Goal: Task Accomplishment & Management: Complete application form

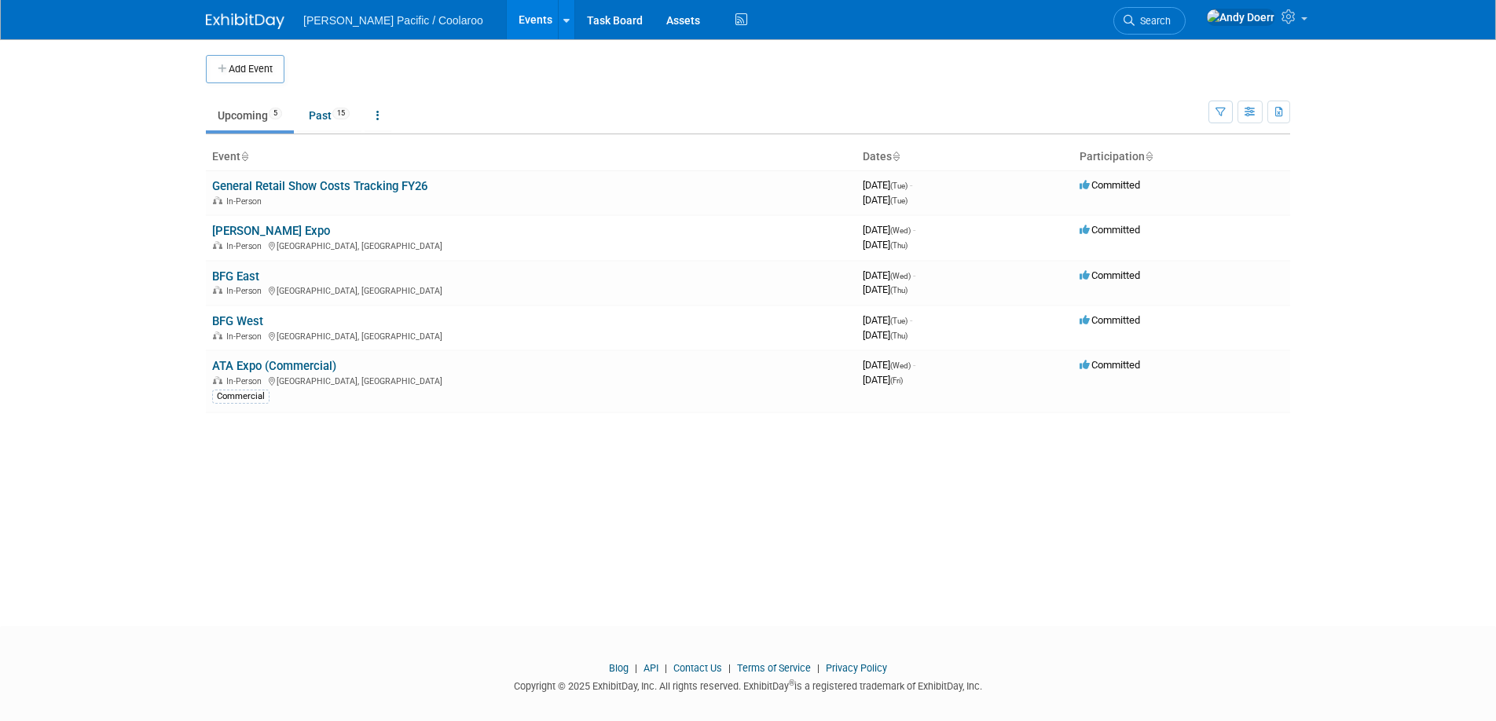
drag, startPoint x: 245, startPoint y: 70, endPoint x: 305, endPoint y: 91, distance: 63.4
click at [245, 70] on button "Add Event" at bounding box center [245, 69] width 79 height 28
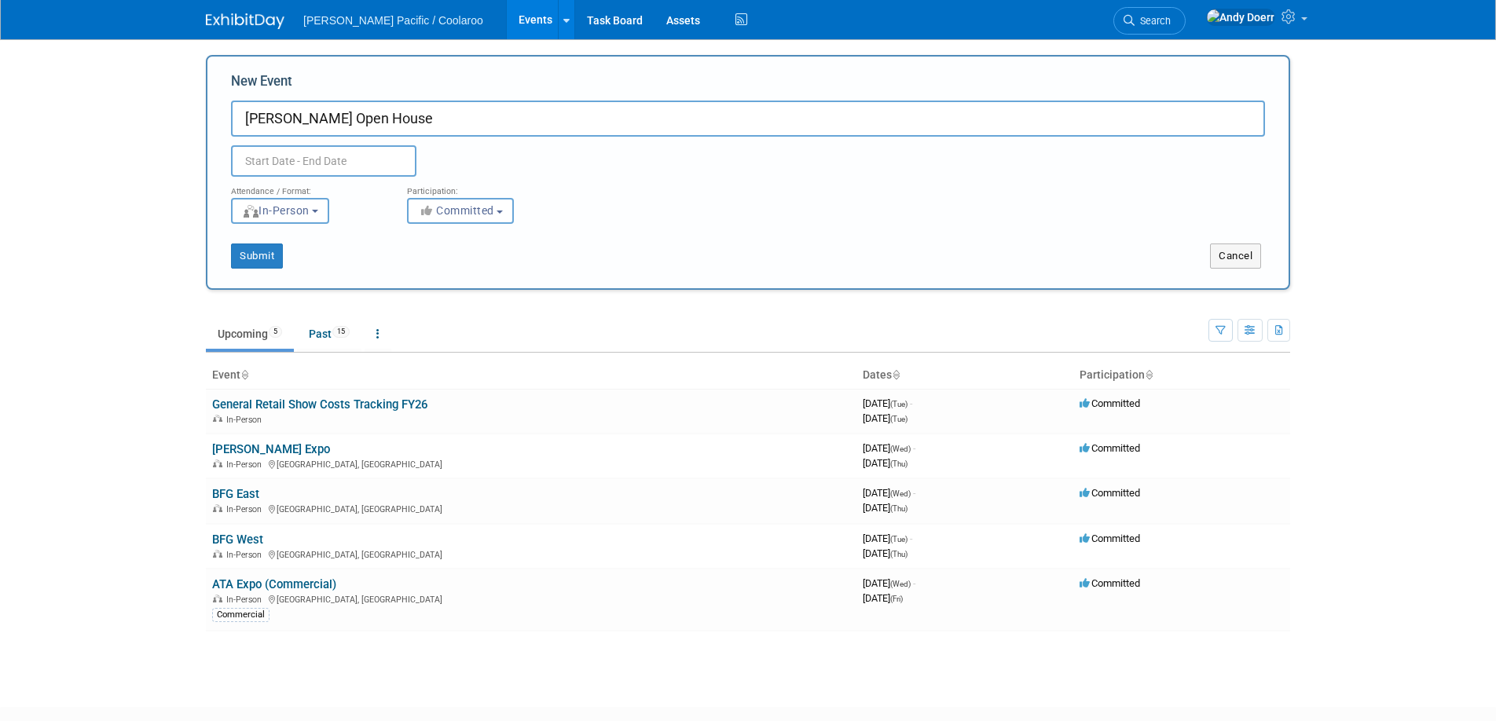
type input "[PERSON_NAME] Open House"
click at [263, 159] on input "text" at bounding box center [323, 160] width 185 height 31
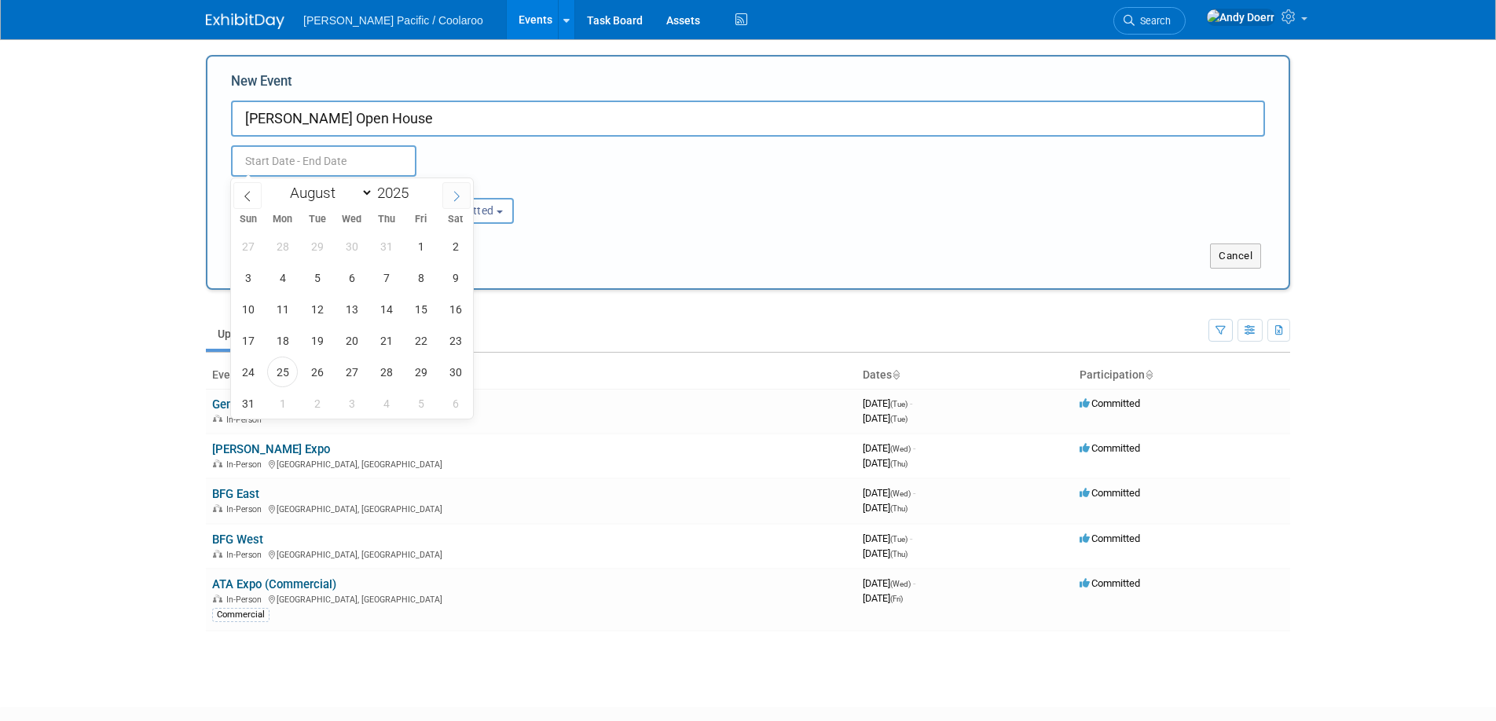
click at [463, 191] on span at bounding box center [456, 195] width 28 height 27
select select "8"
click at [355, 285] on span "10" at bounding box center [351, 277] width 31 height 31
click at [386, 283] on span "11" at bounding box center [386, 277] width 31 height 31
type input "Sep 10, 2025 to Sep 11, 2025"
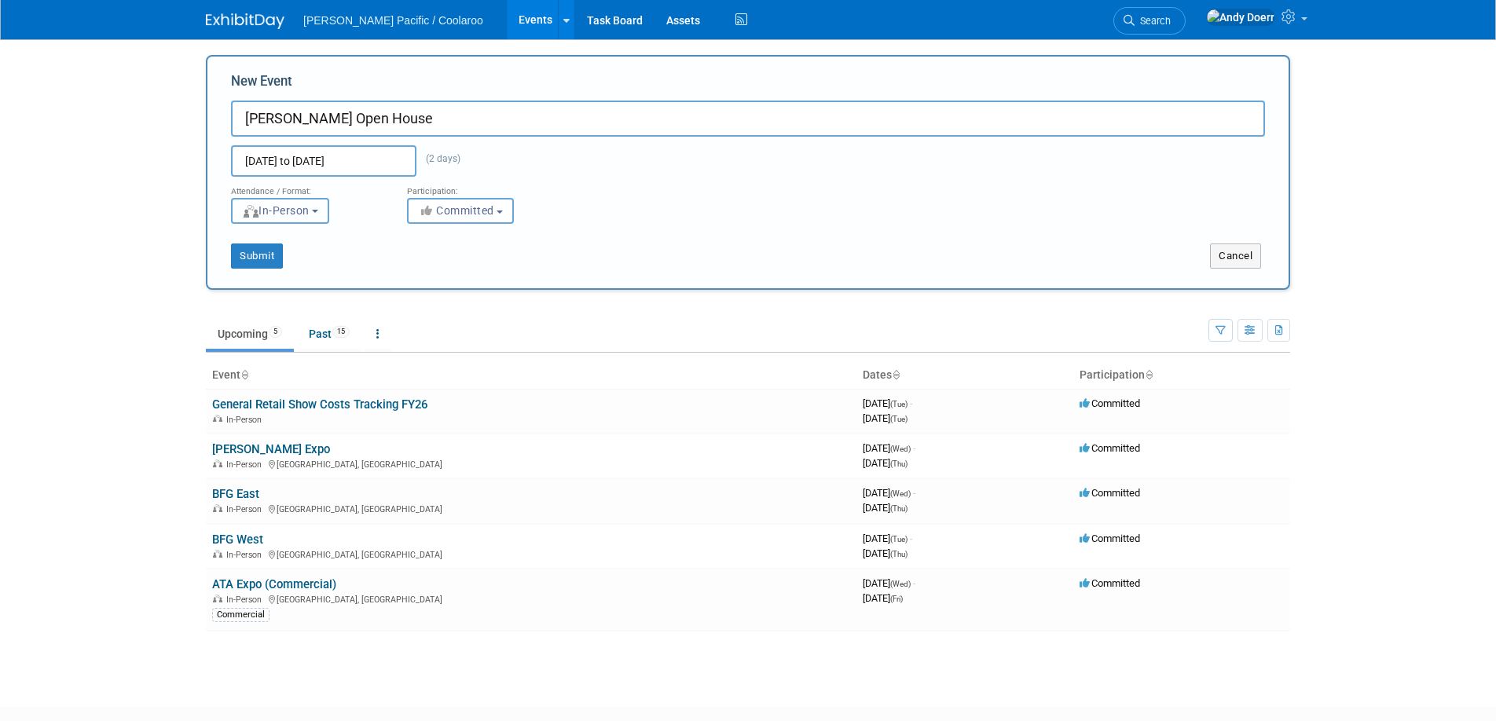
click at [306, 215] on span "In-Person" at bounding box center [276, 210] width 68 height 13
click at [309, 214] on span "In-Person" at bounding box center [276, 210] width 68 height 13
click at [438, 216] on span "Committed" at bounding box center [456, 210] width 76 height 13
drag, startPoint x: 503, startPoint y: 238, endPoint x: 486, endPoint y: 241, distance: 16.8
click at [503, 238] on label "Committed" at bounding box center [468, 243] width 104 height 20
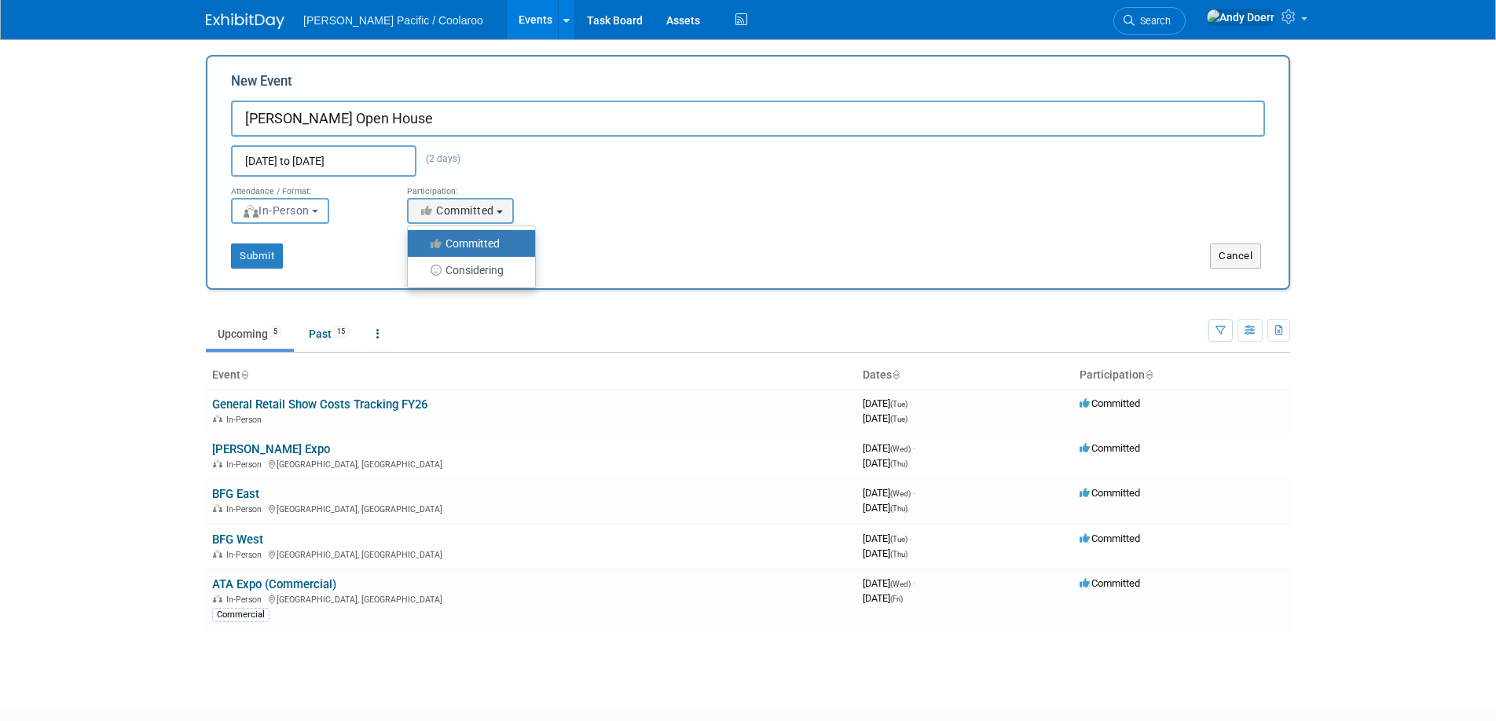
click at [422, 239] on input "Committed" at bounding box center [417, 244] width 10 height 10
click at [251, 255] on button "Submit" at bounding box center [257, 256] width 52 height 25
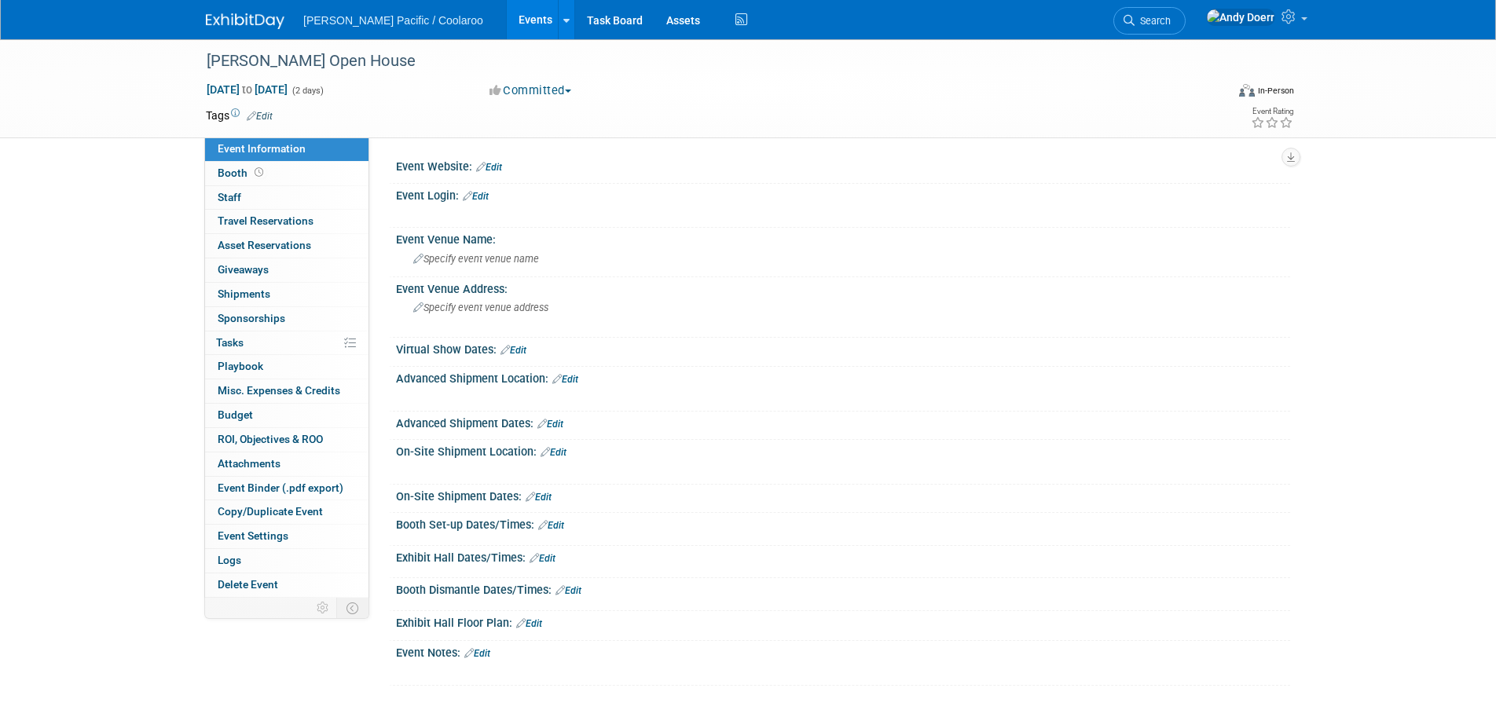
click at [493, 163] on link "Edit" at bounding box center [489, 167] width 26 height 11
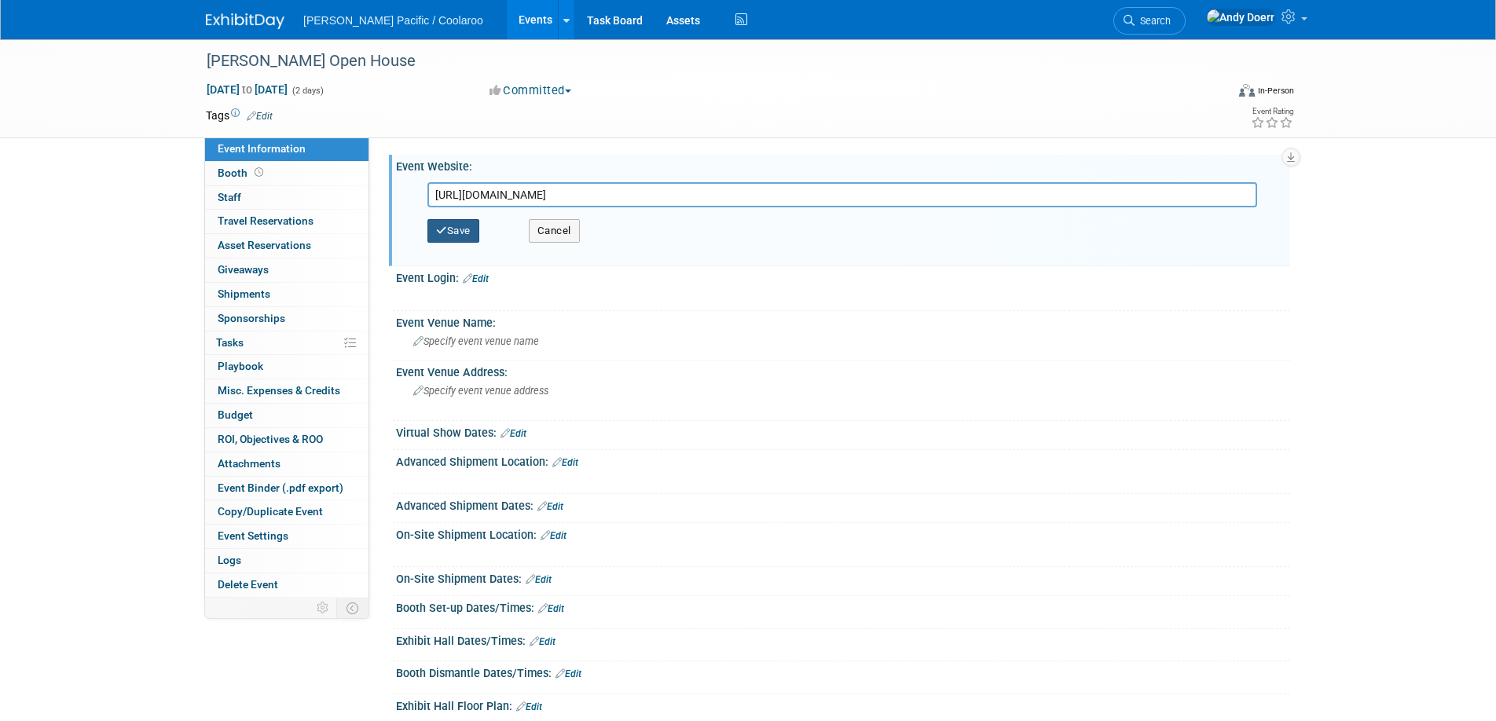
type input "https://arettopenhouse.com/"
click at [460, 235] on button "Save" at bounding box center [453, 231] width 52 height 24
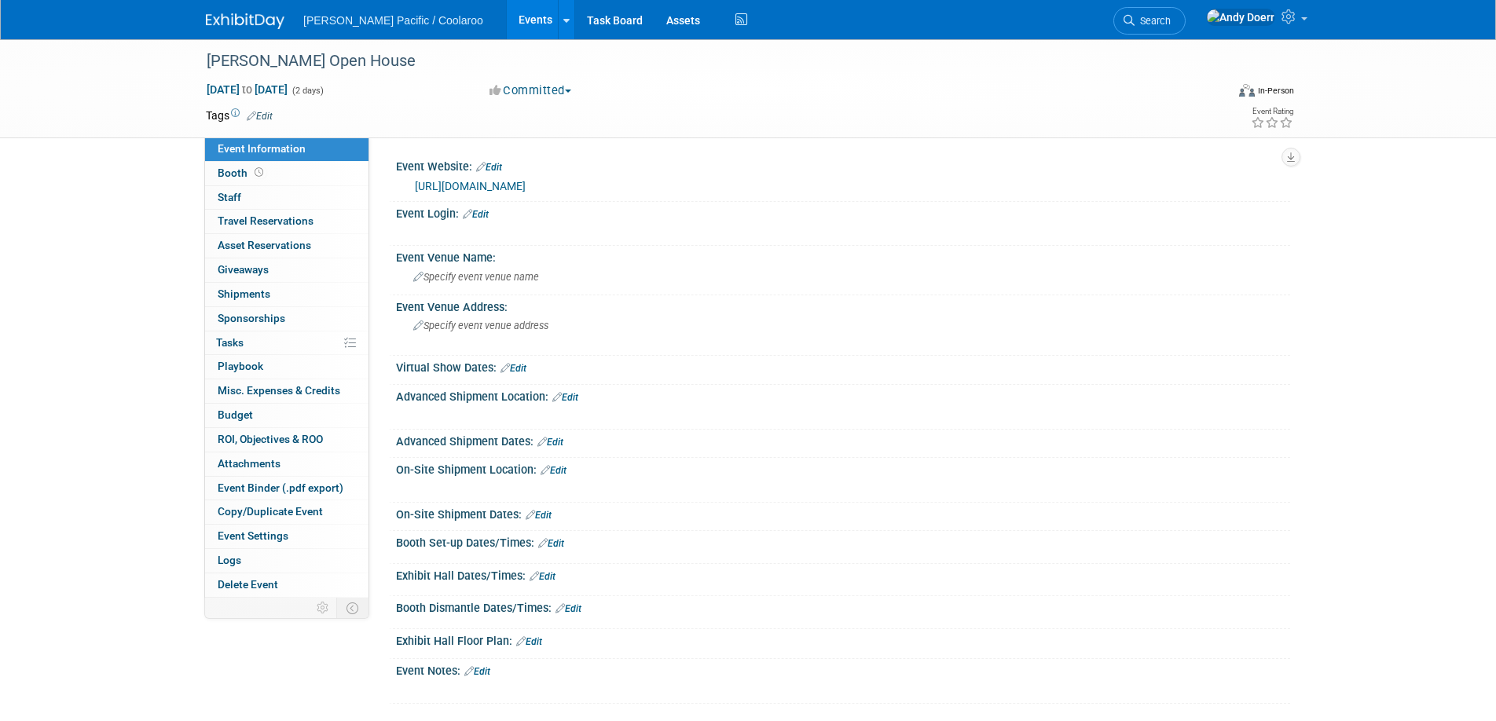
click at [257, 21] on img at bounding box center [245, 21] width 79 height 16
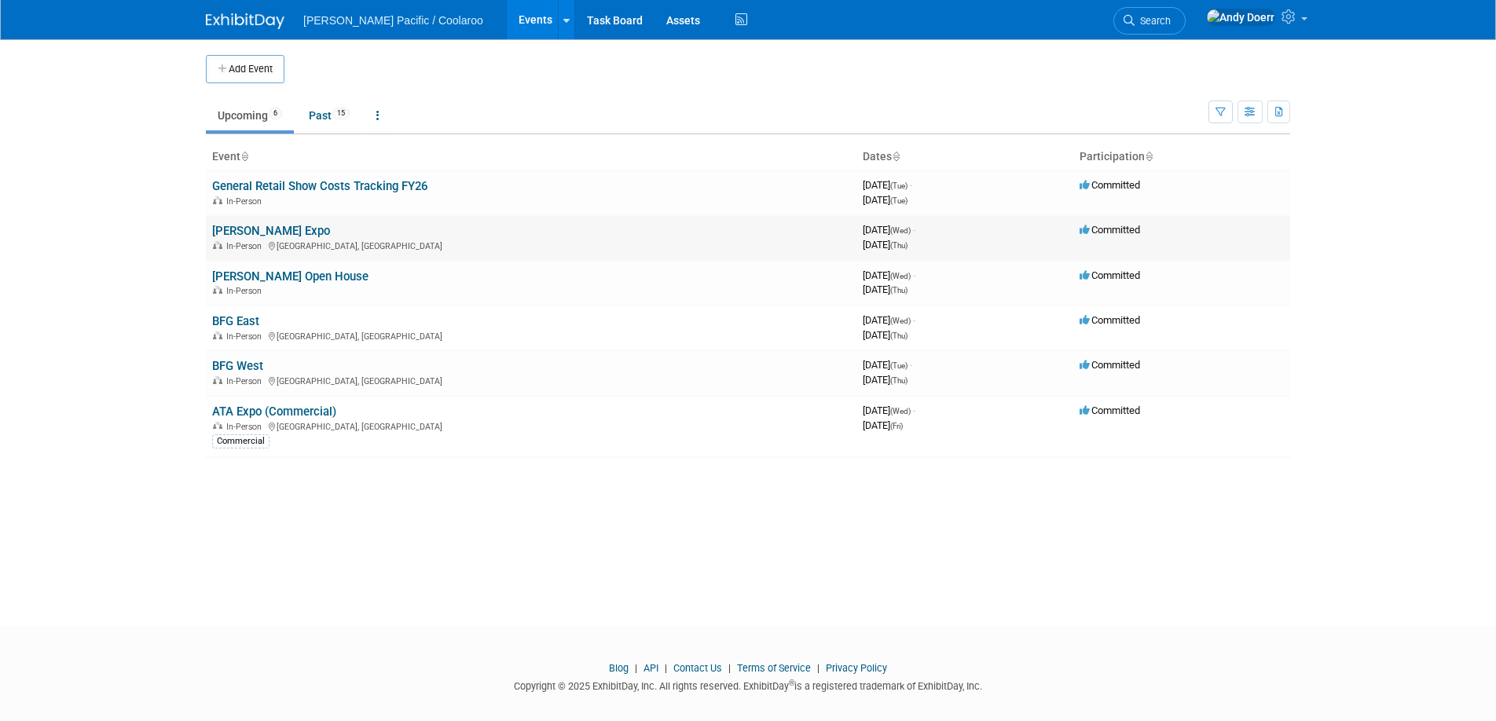
click at [253, 229] on link "[PERSON_NAME] Expo" at bounding box center [271, 231] width 118 height 14
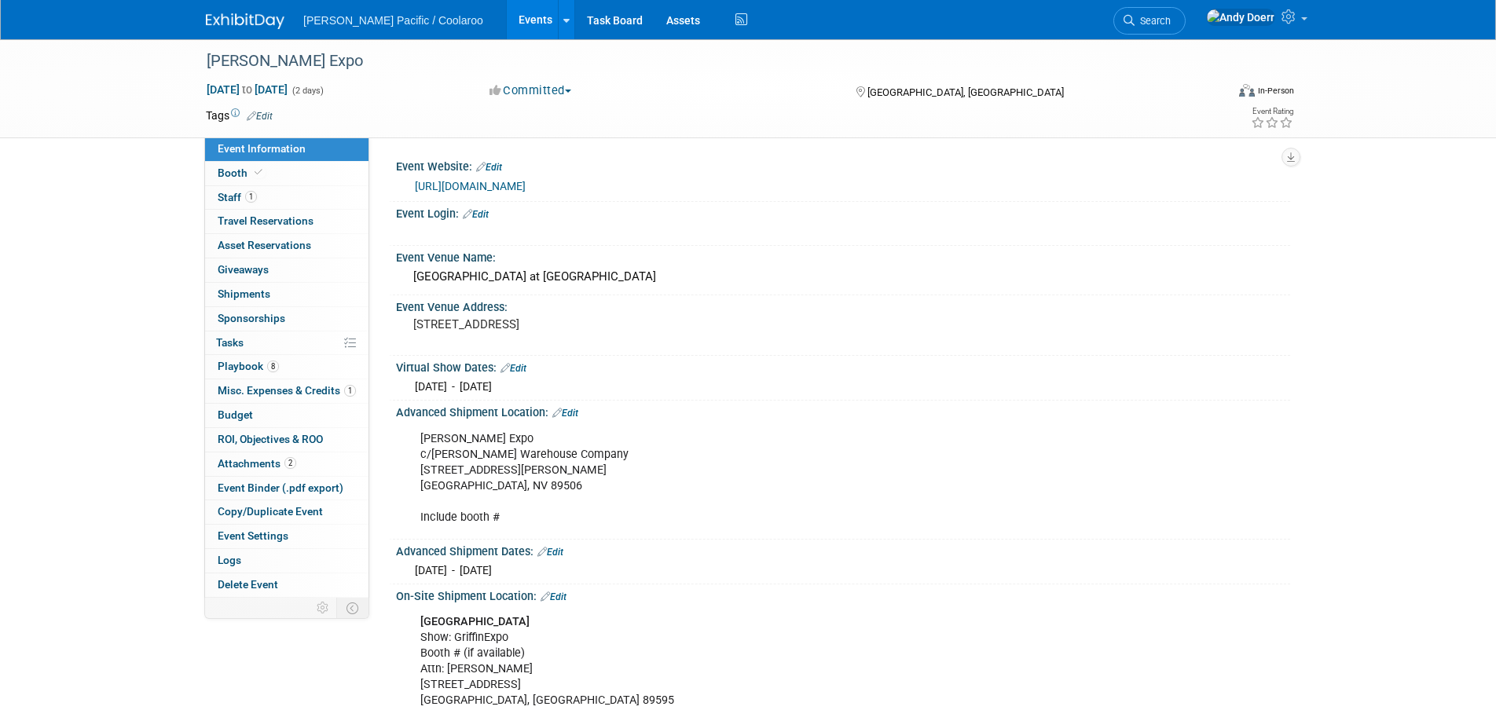
click at [485, 214] on link "Edit" at bounding box center [476, 214] width 26 height 11
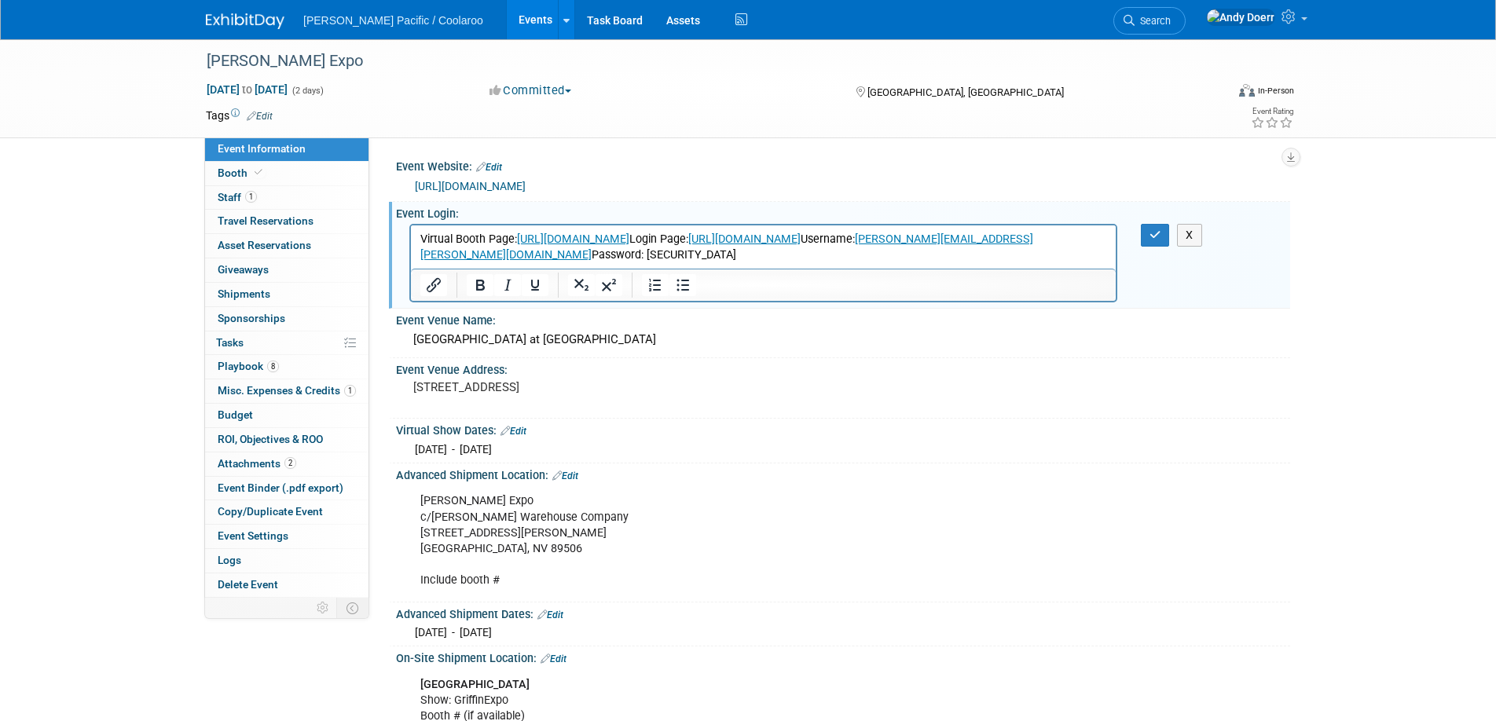
click at [803, 239] on p "Virtual Booth Page: https://www.griffins.com/expo/vendorBooth?id=104372 Login P…" at bounding box center [763, 247] width 687 height 31
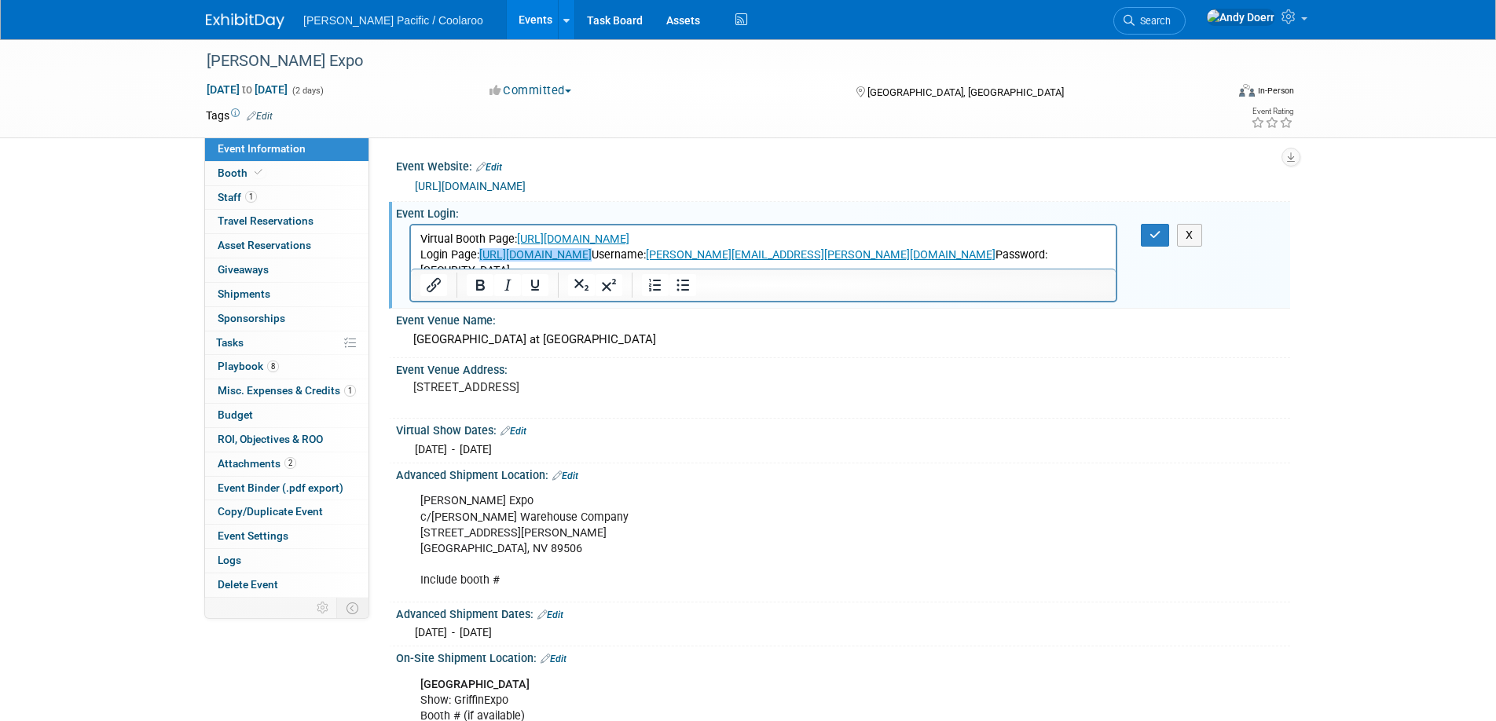
click at [717, 255] on p "Login Page: https://www.griffins.com/expo/vendorManage﻿ Username: andy.doerr@ga…" at bounding box center [763, 262] width 687 height 31
click at [946, 241] on p "Virtual Booth Page: https://www.griffins.com/expo/vendorBooth?id=104372" at bounding box center [763, 240] width 687 height 16
click at [742, 250] on p "Login Page: https://www.griffins.com/expo/vendorManage Username: andy.doerr@gal…" at bounding box center [763, 262] width 687 height 31
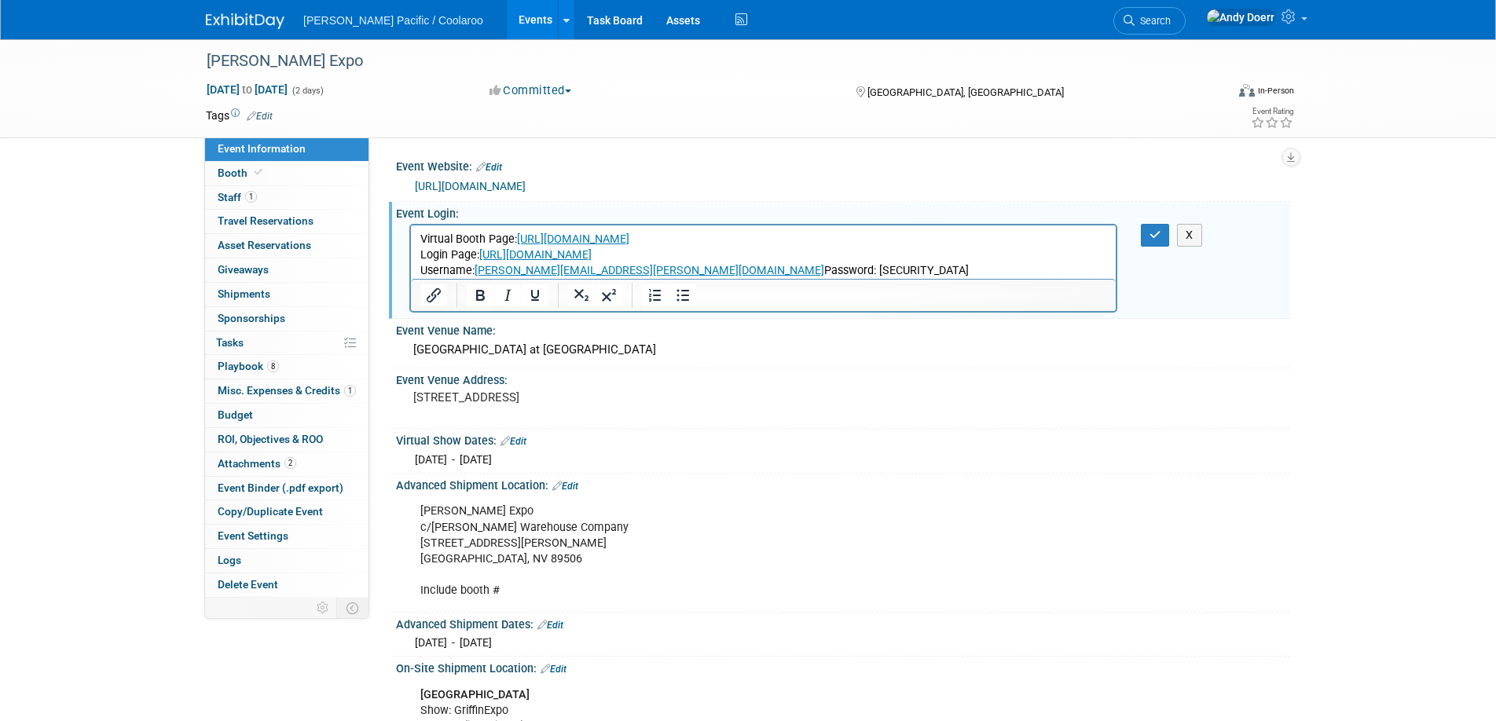
click at [627, 269] on p "Username: andy.doerr@galepacific.com Password: AndyGale@77" at bounding box center [763, 271] width 687 height 16
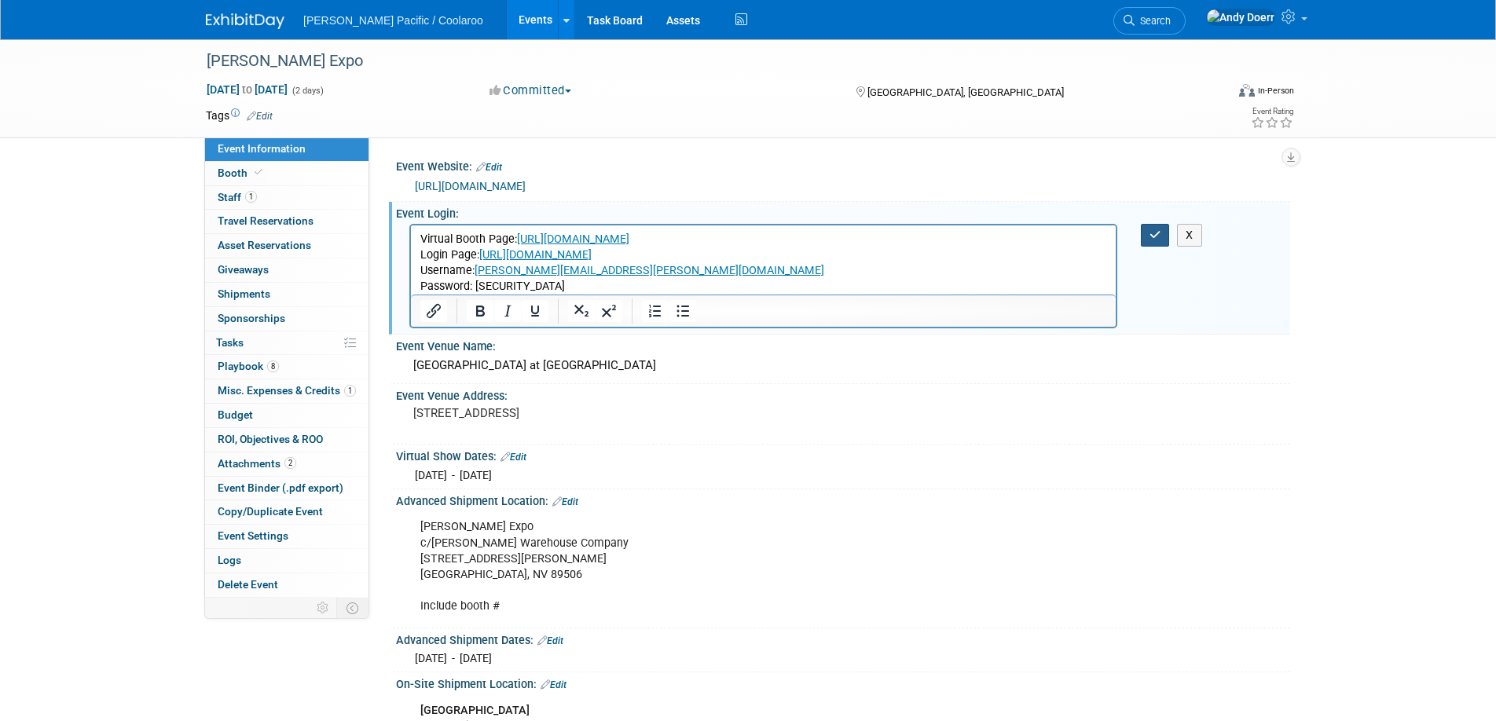
click at [1149, 234] on icon "button" at bounding box center [1155, 234] width 12 height 11
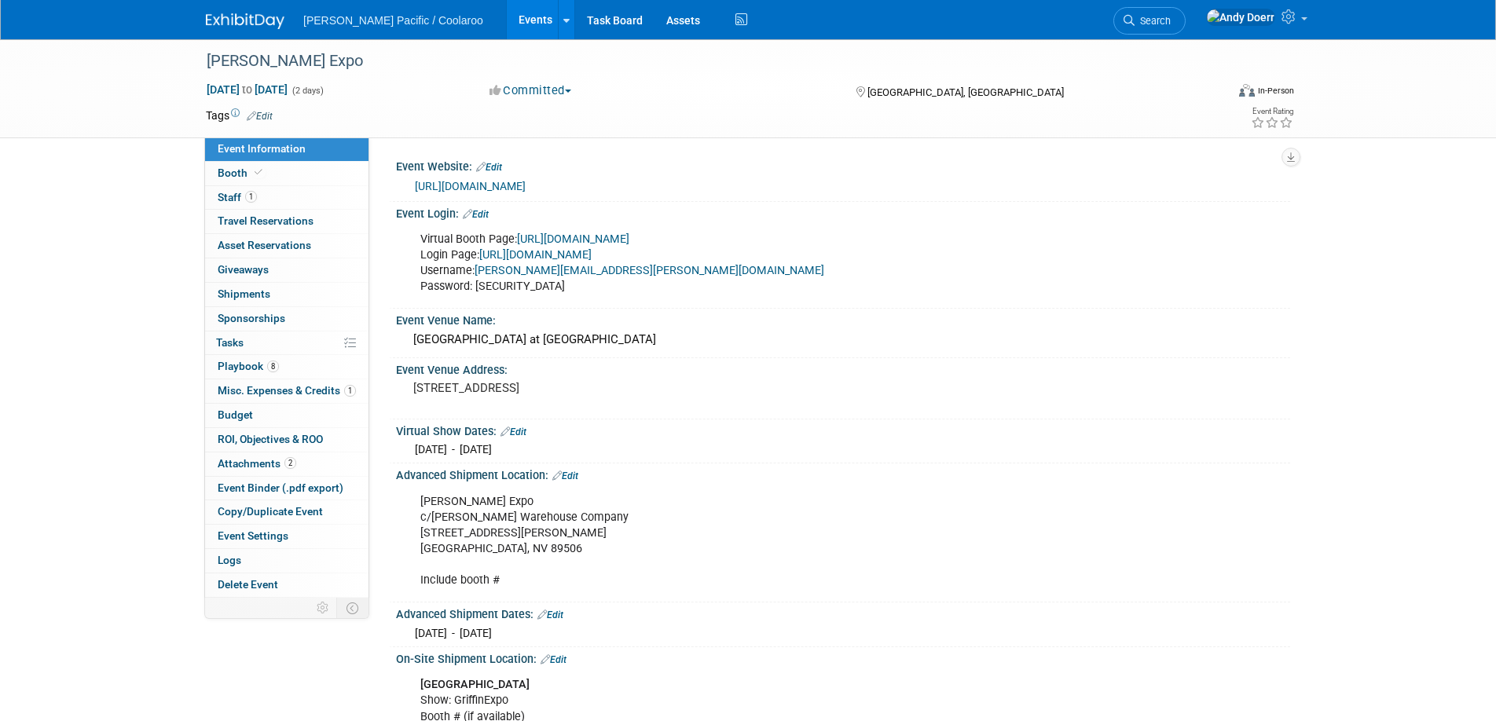
click at [264, 20] on img at bounding box center [245, 21] width 79 height 16
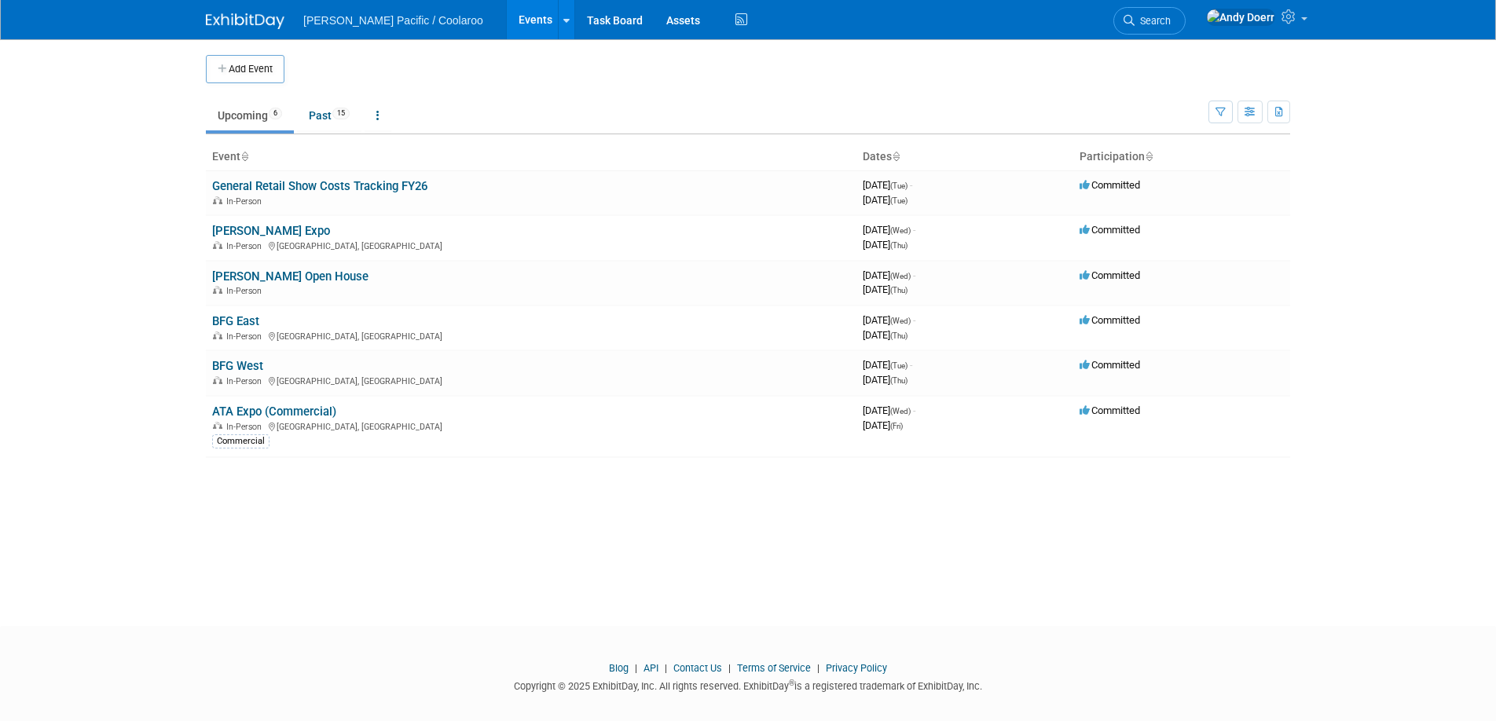
scroll to position [15, 0]
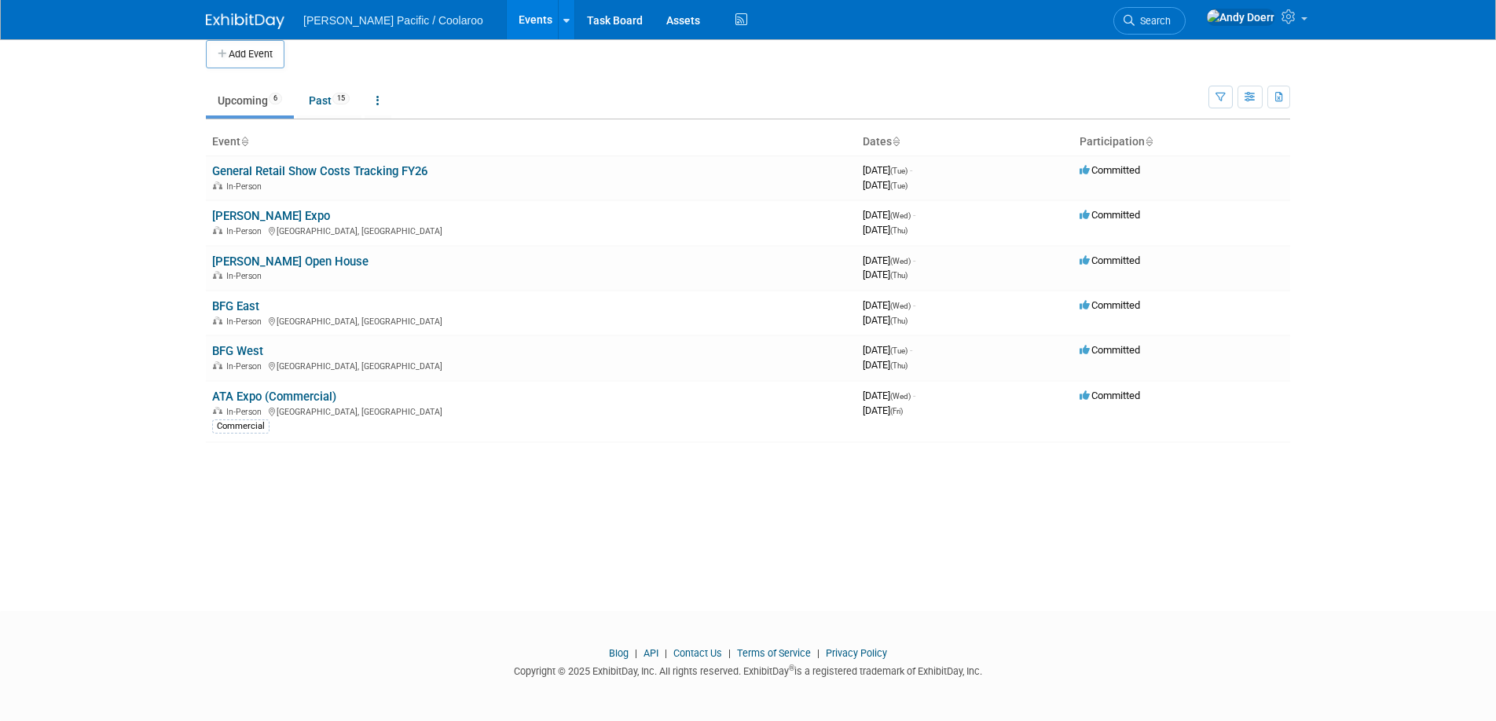
click at [307, 514] on div "Add Event New Event Duplicate Event Warning There is another event in your work…" at bounding box center [748, 303] width 1108 height 558
click at [293, 262] on link "[PERSON_NAME] Open House" at bounding box center [290, 262] width 156 height 14
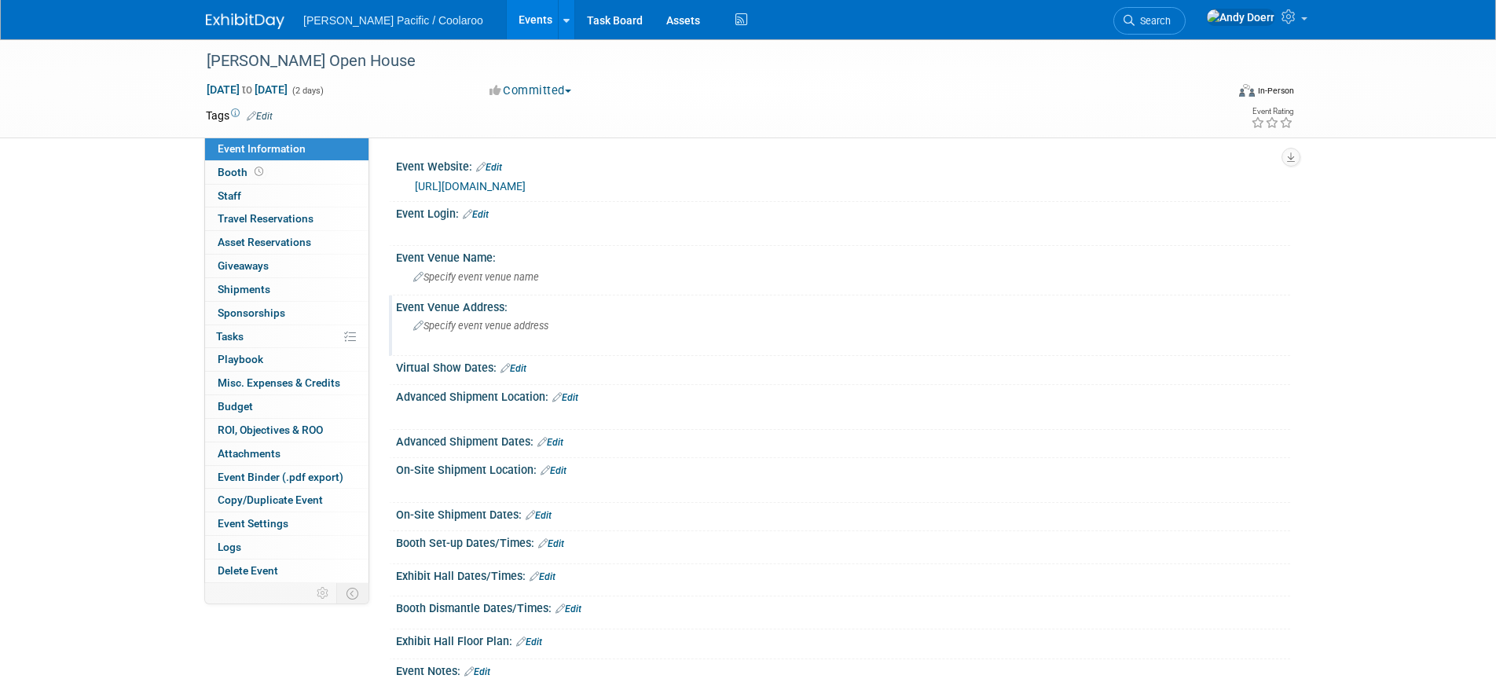
scroll to position [1, 0]
click at [496, 280] on span "Specify event venue name" at bounding box center [476, 276] width 126 height 12
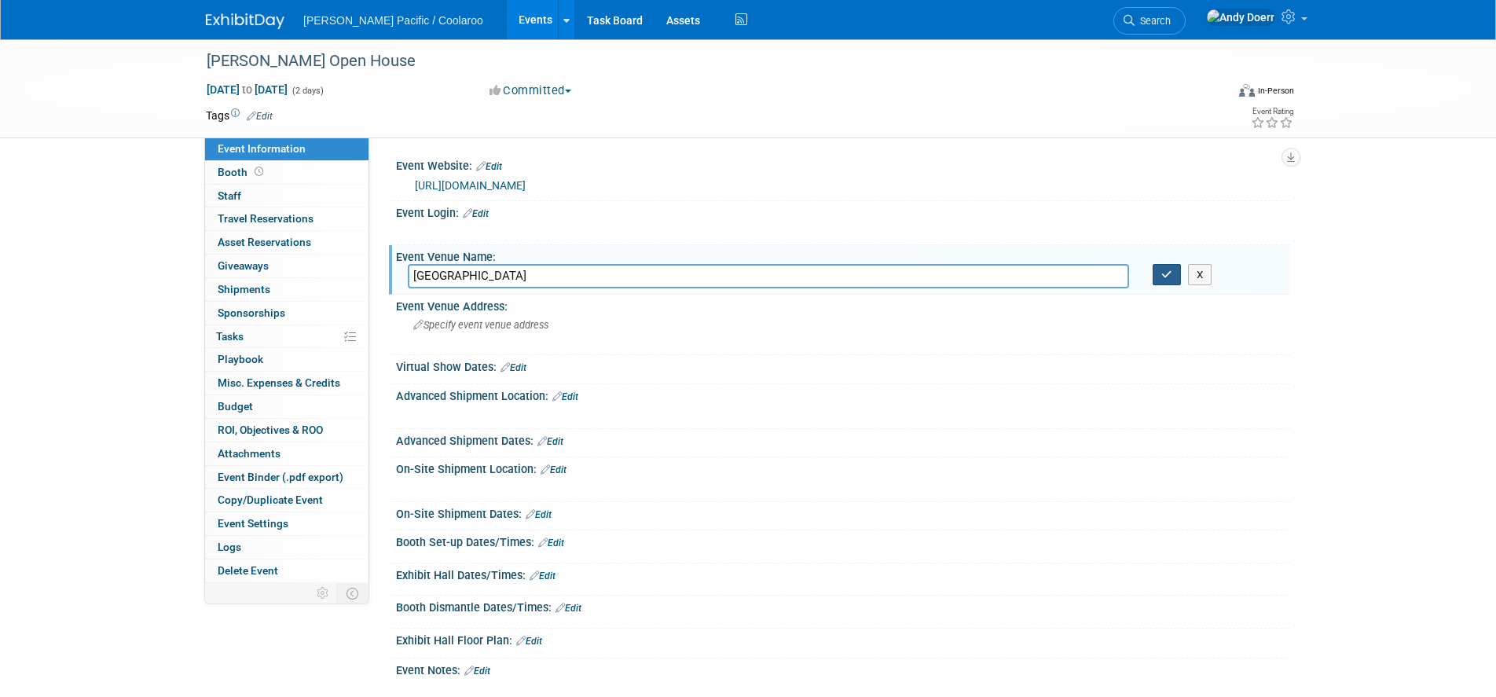
type input "[GEOGRAPHIC_DATA]"
click at [1163, 273] on icon "button" at bounding box center [1166, 274] width 11 height 10
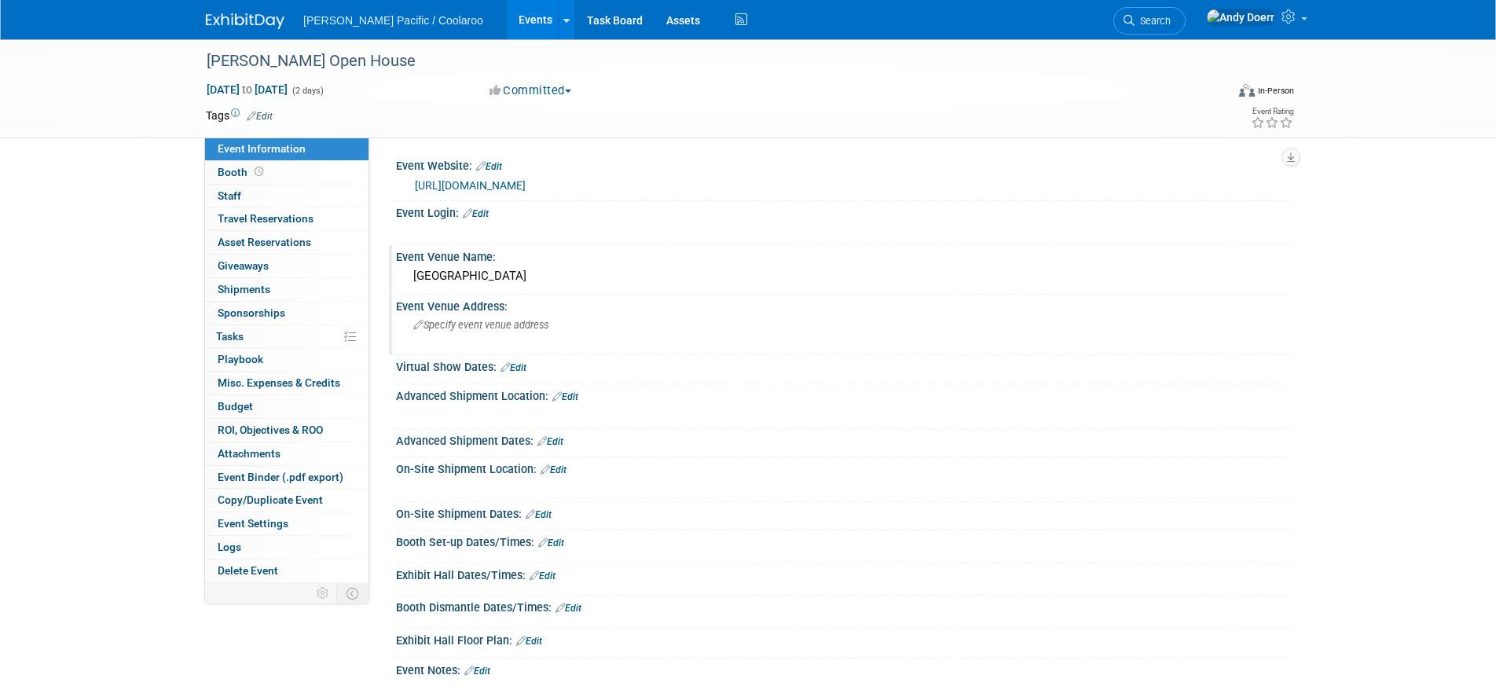
click at [518, 331] on div "Specify event venue address" at bounding box center [582, 331] width 349 height 36
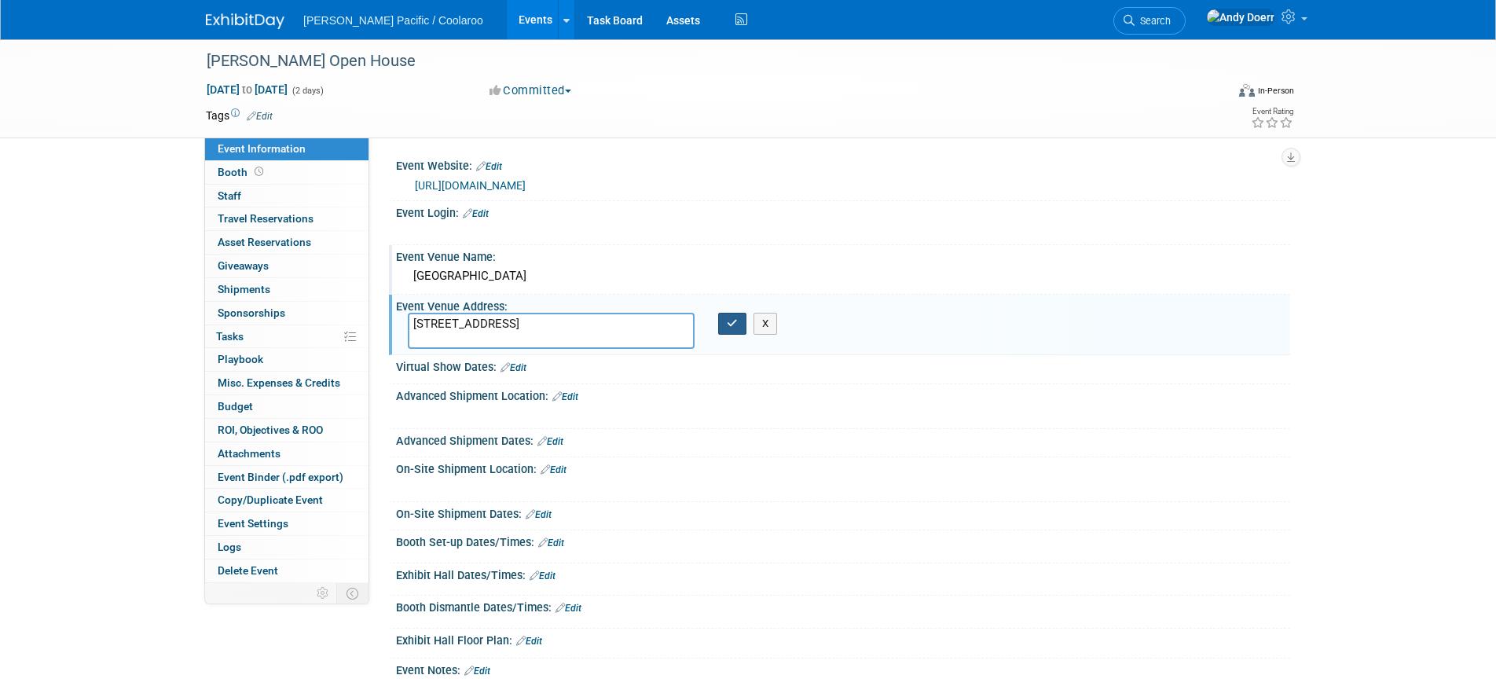
type textarea "[STREET_ADDRESS]"
click at [727, 321] on icon "button" at bounding box center [732, 323] width 11 height 10
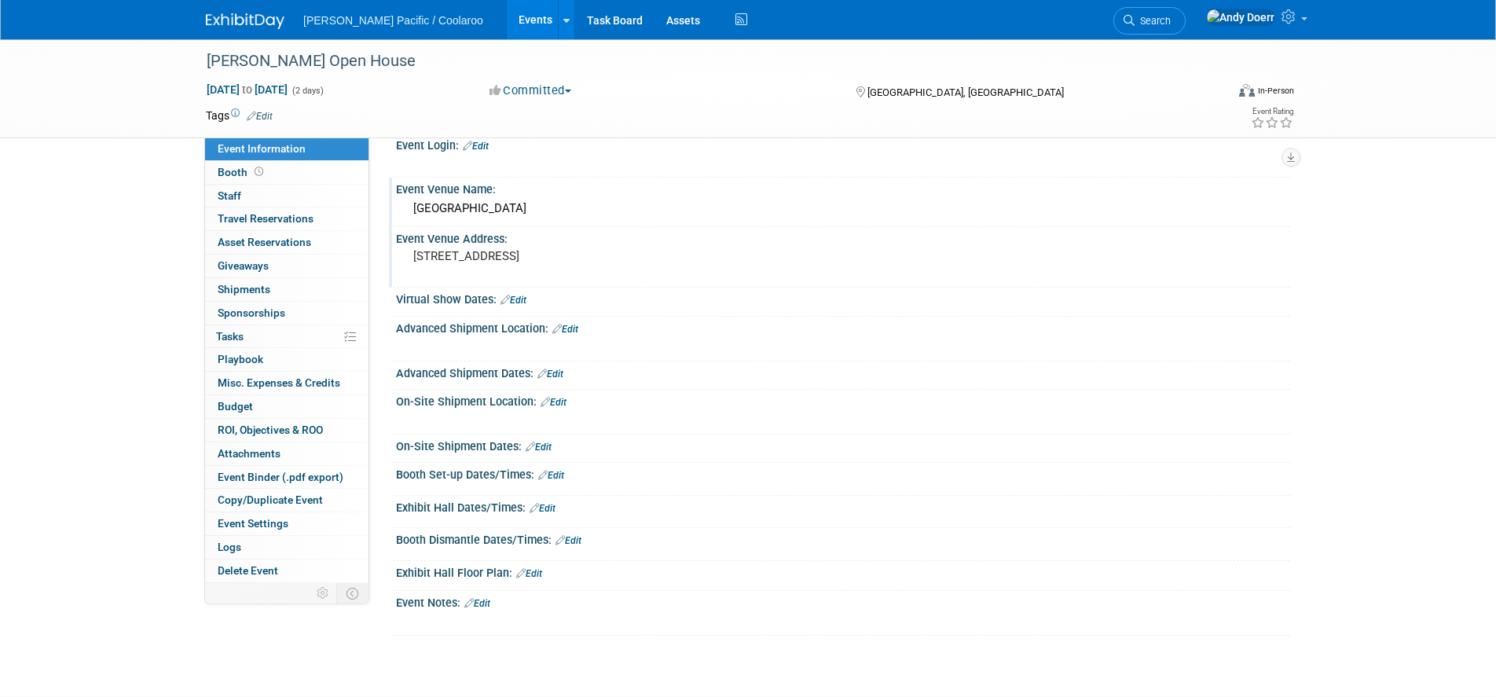
scroll to position [0, 0]
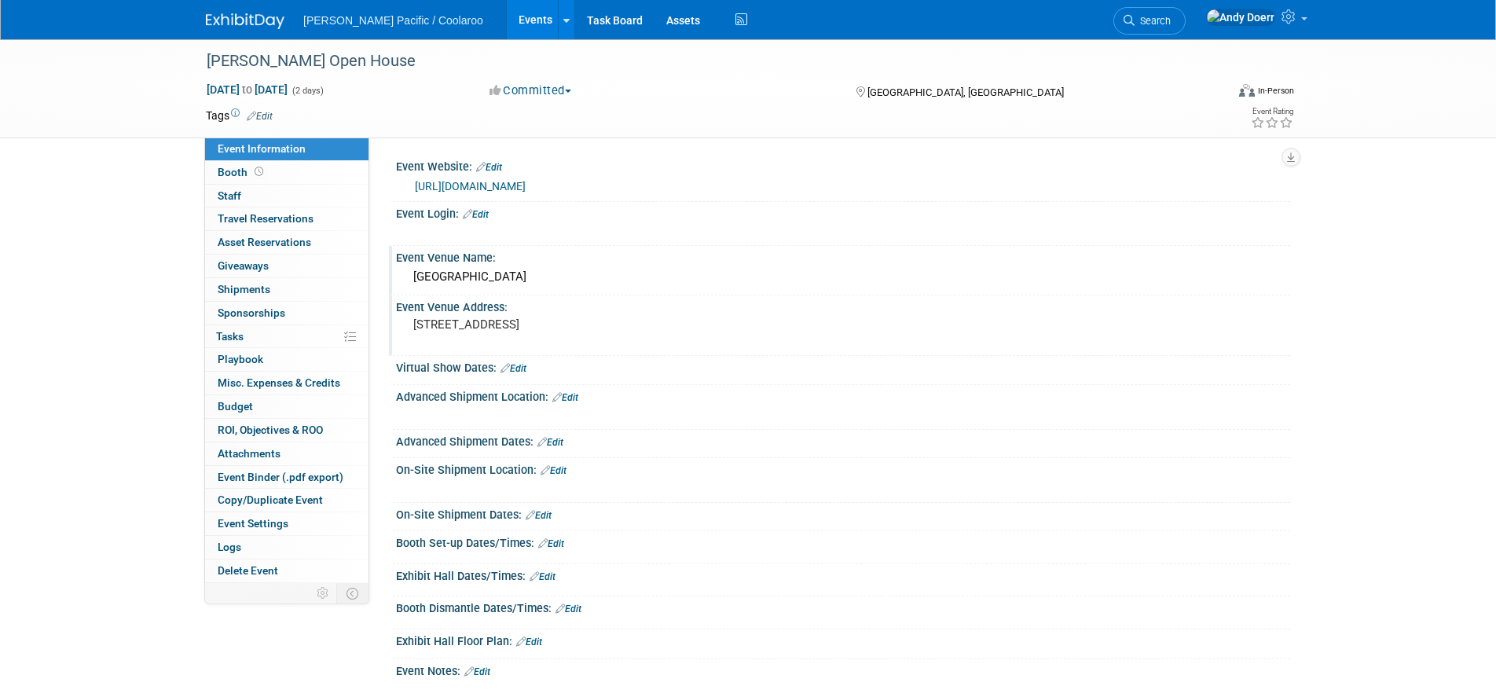
click at [517, 185] on link "[URL][DOMAIN_NAME]" at bounding box center [470, 186] width 111 height 13
click at [489, 213] on link "Edit" at bounding box center [476, 214] width 26 height 11
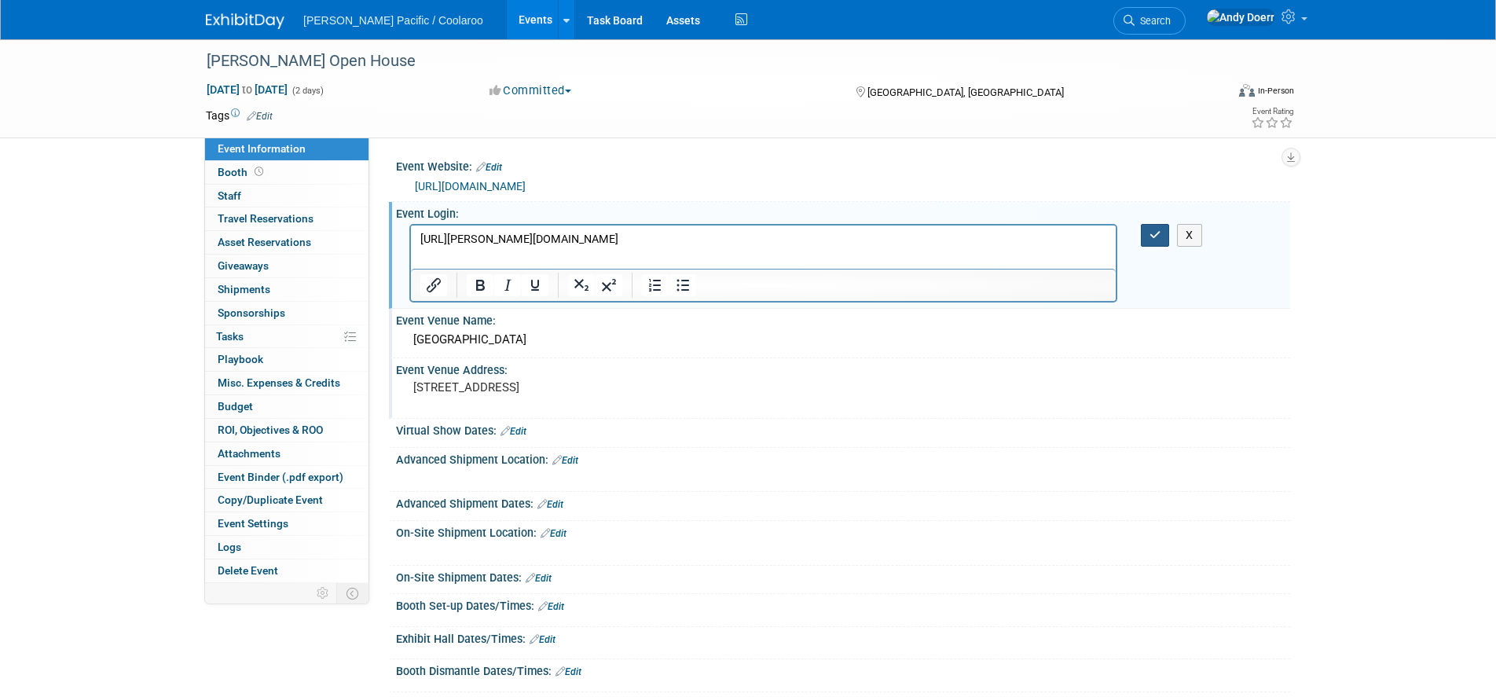
click at [1159, 238] on icon "button" at bounding box center [1155, 234] width 12 height 11
